Goal: Navigation & Orientation: Find specific page/section

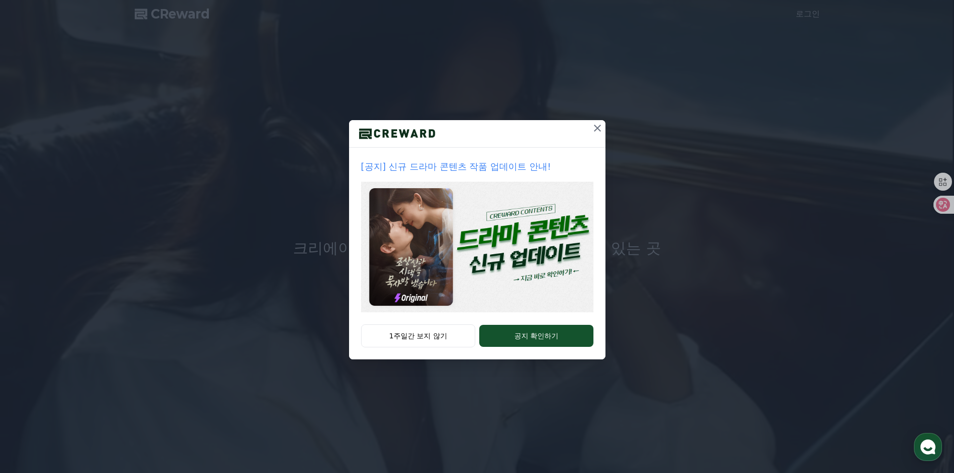
click at [595, 134] on icon at bounding box center [597, 128] width 12 height 12
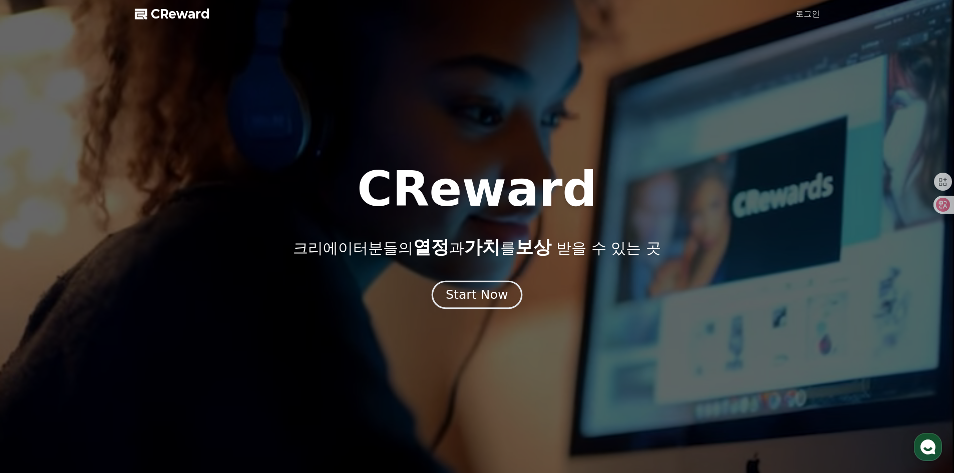
click at [501, 292] on div "Start Now" at bounding box center [476, 294] width 62 height 17
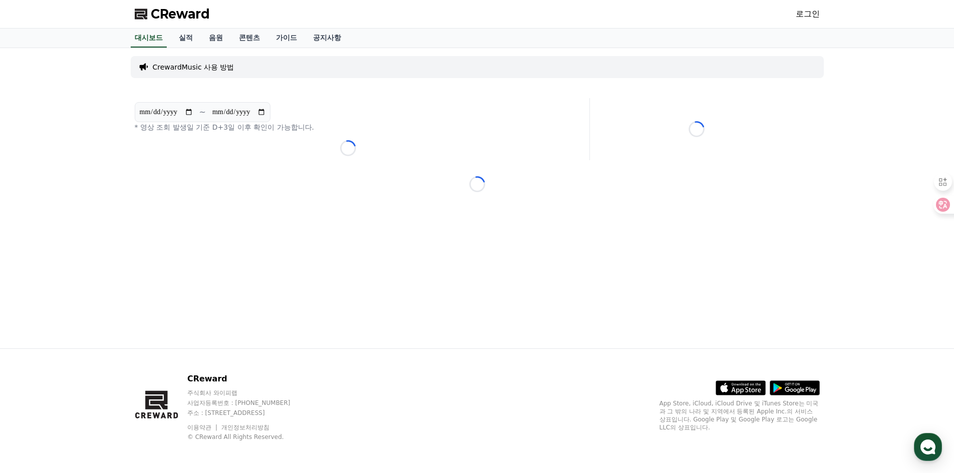
click at [180, 19] on span "CReward" at bounding box center [180, 14] width 59 height 16
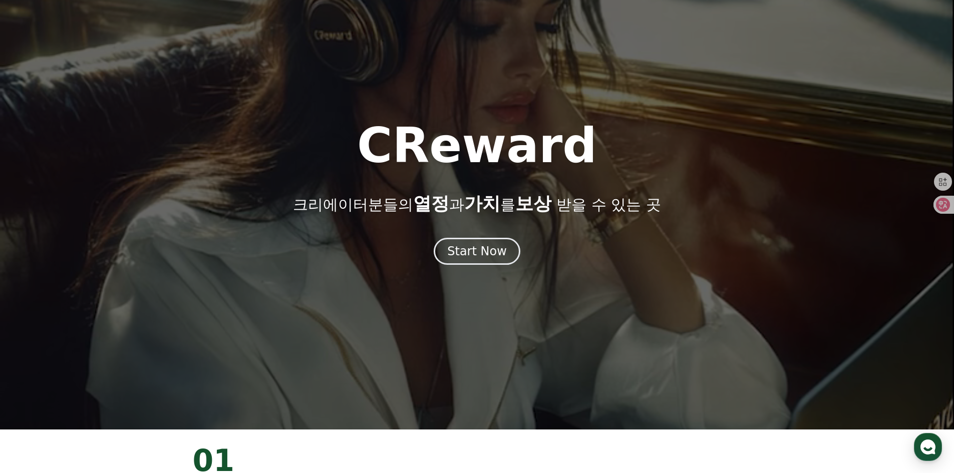
scroll to position [100, 0]
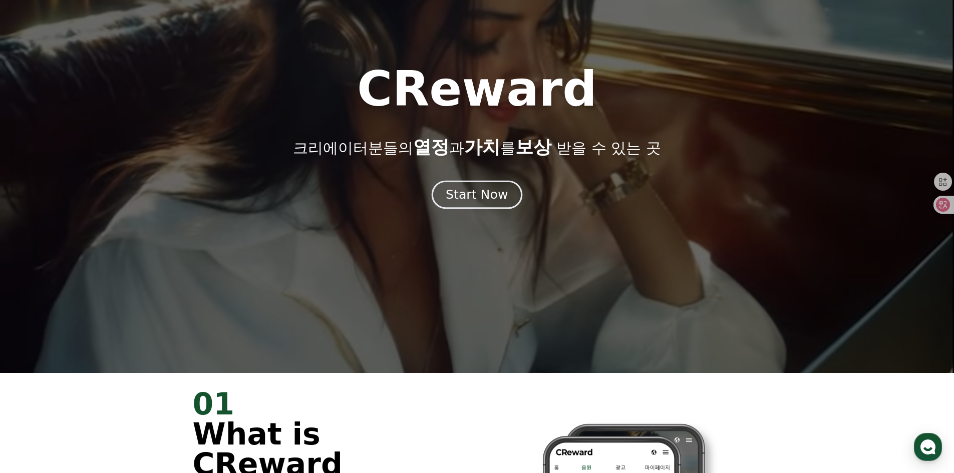
click at [475, 203] on button "Start Now" at bounding box center [476, 194] width 91 height 29
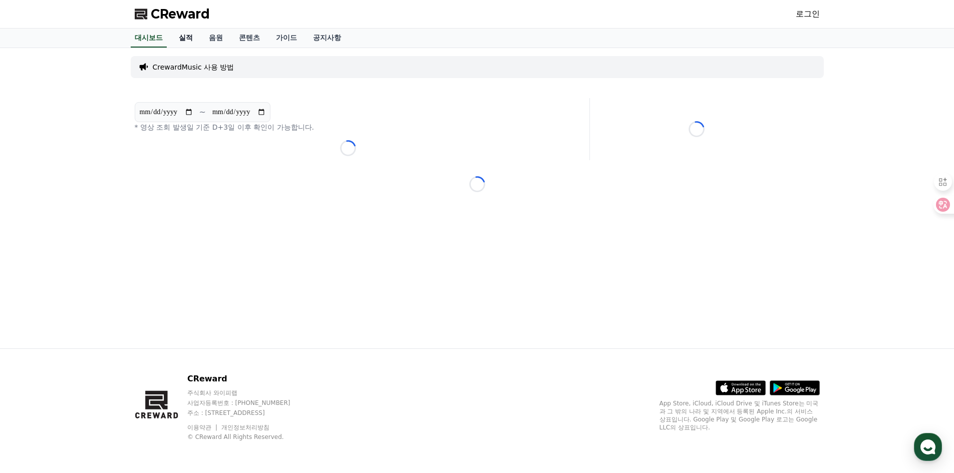
click at [190, 41] on link "실적" at bounding box center [186, 38] width 30 height 19
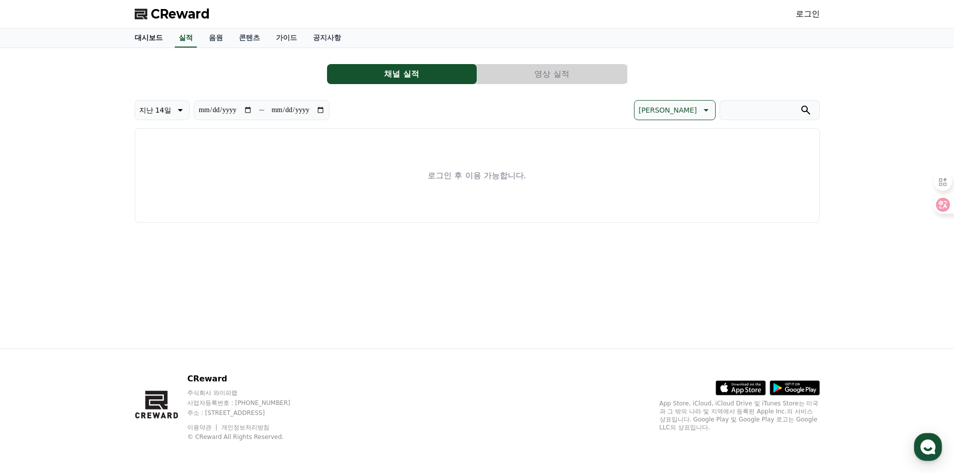
click at [149, 39] on link "대시보드" at bounding box center [149, 38] width 44 height 19
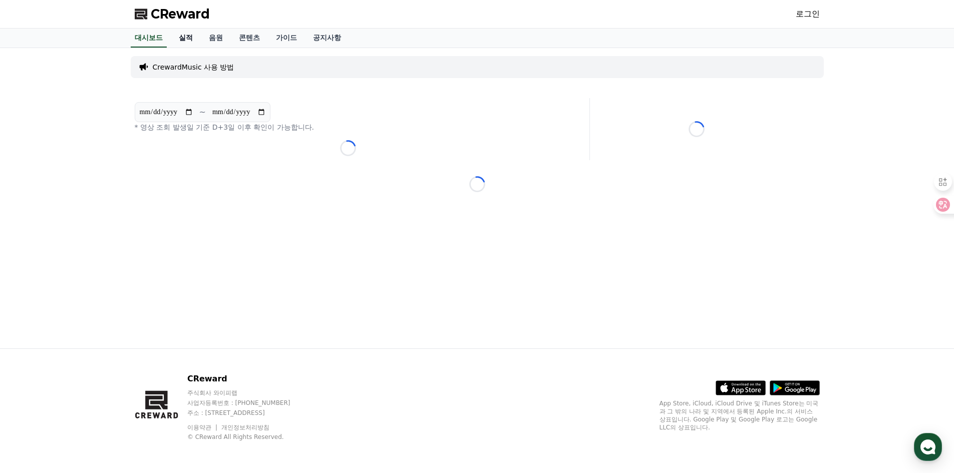
click at [191, 37] on link "실적" at bounding box center [186, 38] width 30 height 19
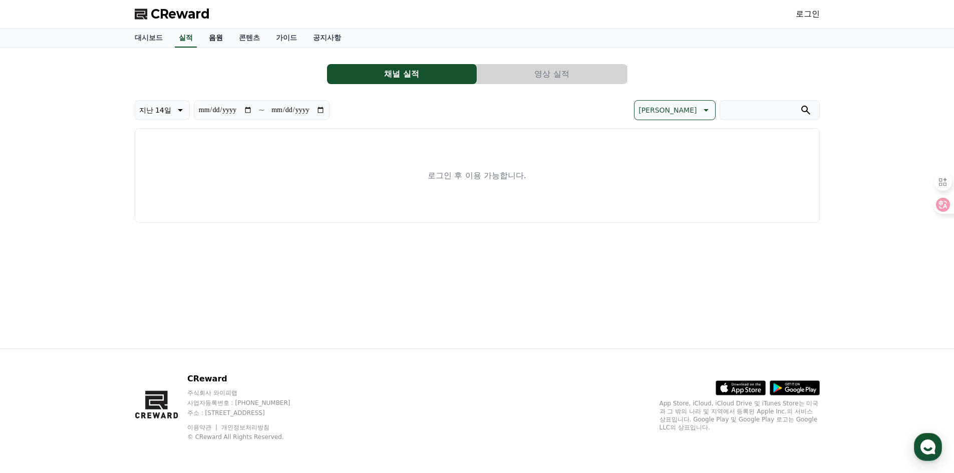
click at [223, 39] on link "음원" at bounding box center [216, 38] width 30 height 19
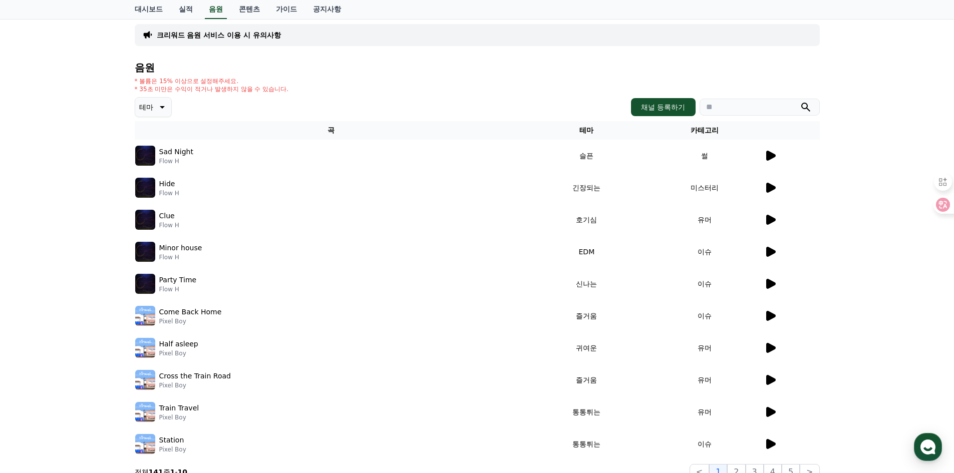
scroll to position [100, 0]
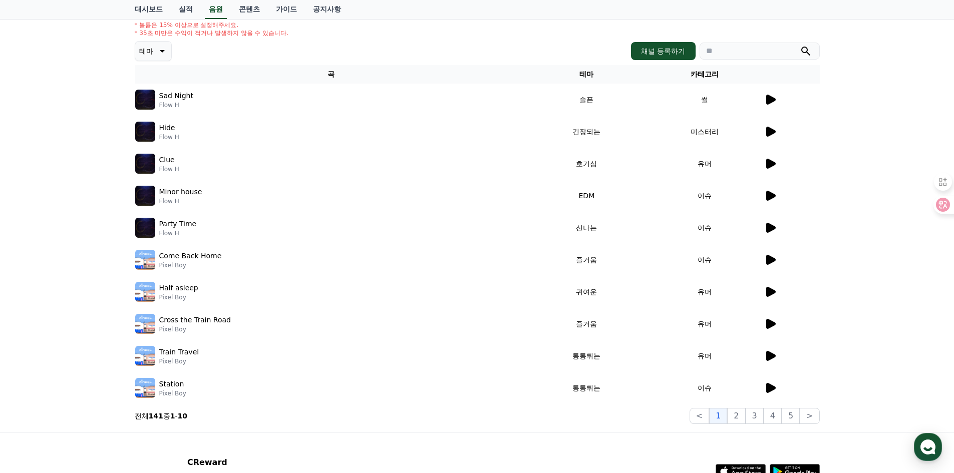
click at [768, 100] on icon at bounding box center [771, 100] width 10 height 10
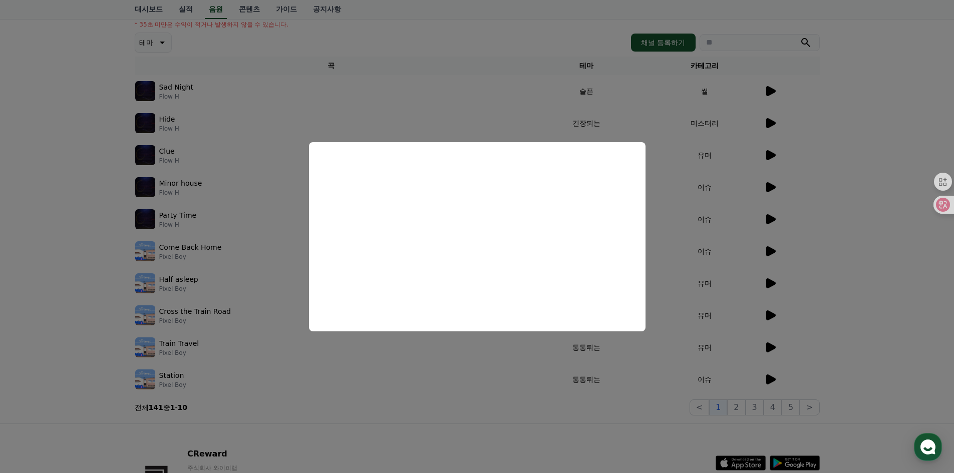
scroll to position [50, 0]
